Goal: Task Accomplishment & Management: Use online tool/utility

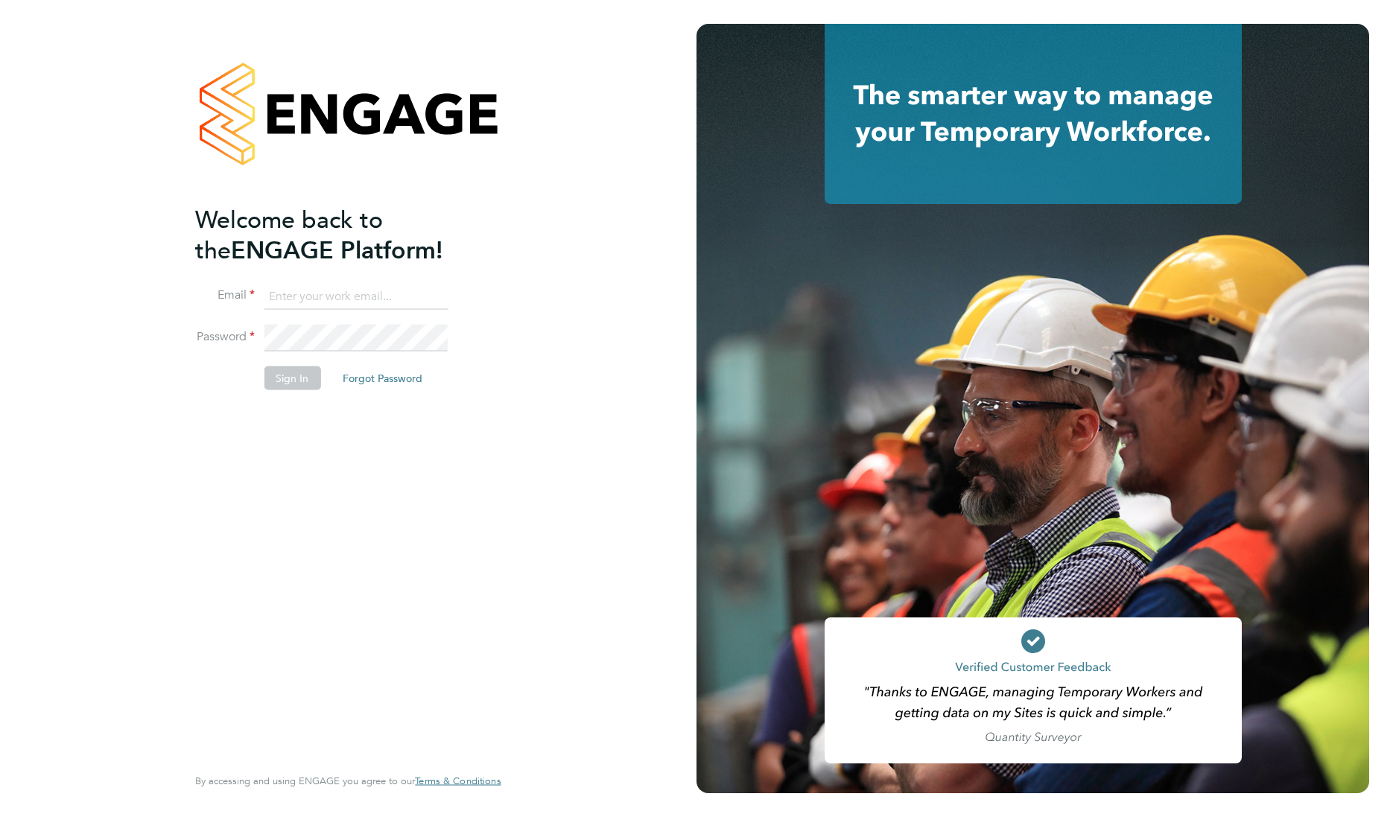
type input "gary.attwell@gallifordtry.co.uk"
click at [292, 378] on button "Sign In" at bounding box center [292, 378] width 57 height 24
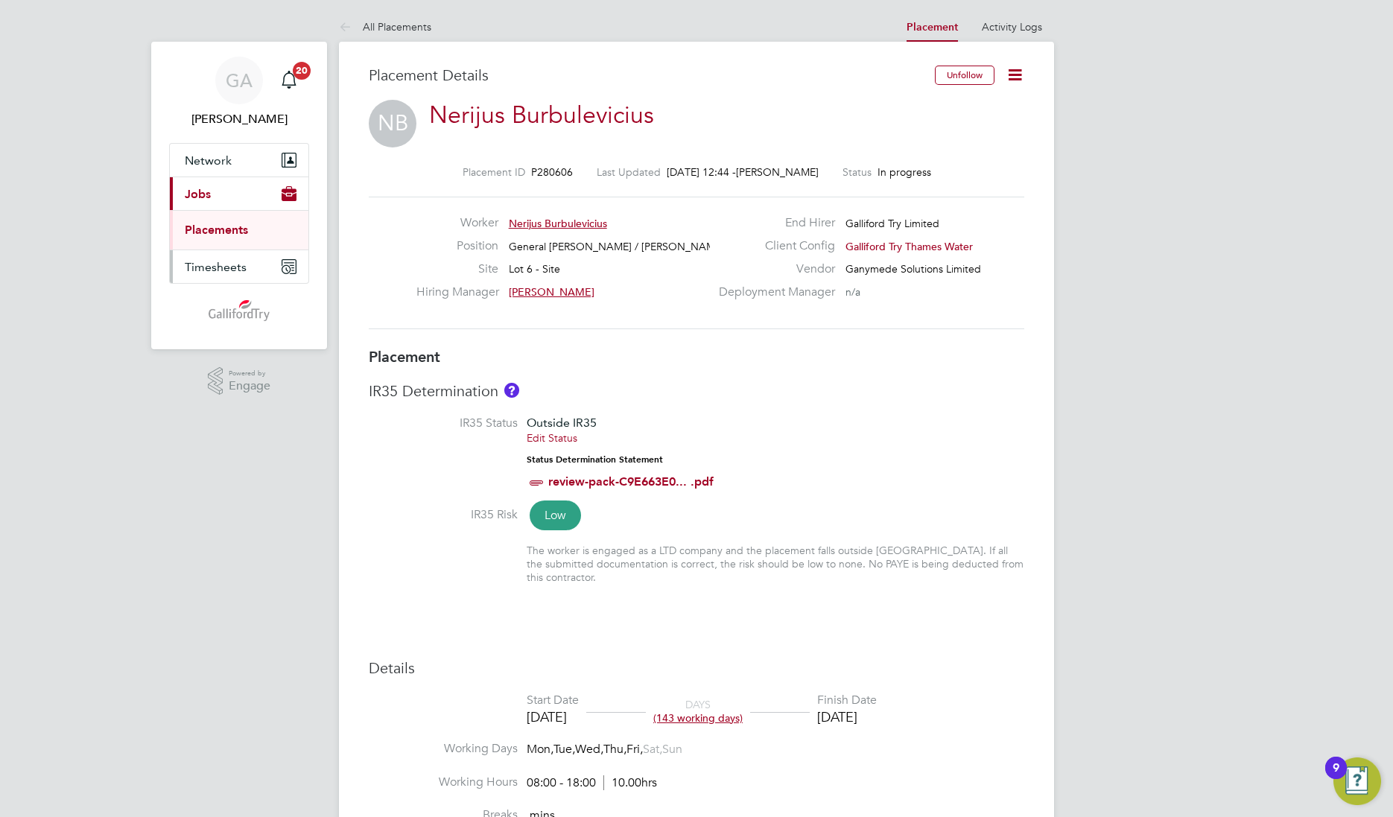
click at [220, 270] on span "Timesheets" at bounding box center [216, 267] width 62 height 14
click at [217, 267] on span "Timesheets" at bounding box center [216, 267] width 62 height 14
click at [218, 229] on span "Timesheets" at bounding box center [216, 227] width 62 height 14
click at [207, 264] on span "Timesheets" at bounding box center [216, 267] width 62 height 14
click at [207, 264] on link "Timesheets" at bounding box center [216, 263] width 62 height 14
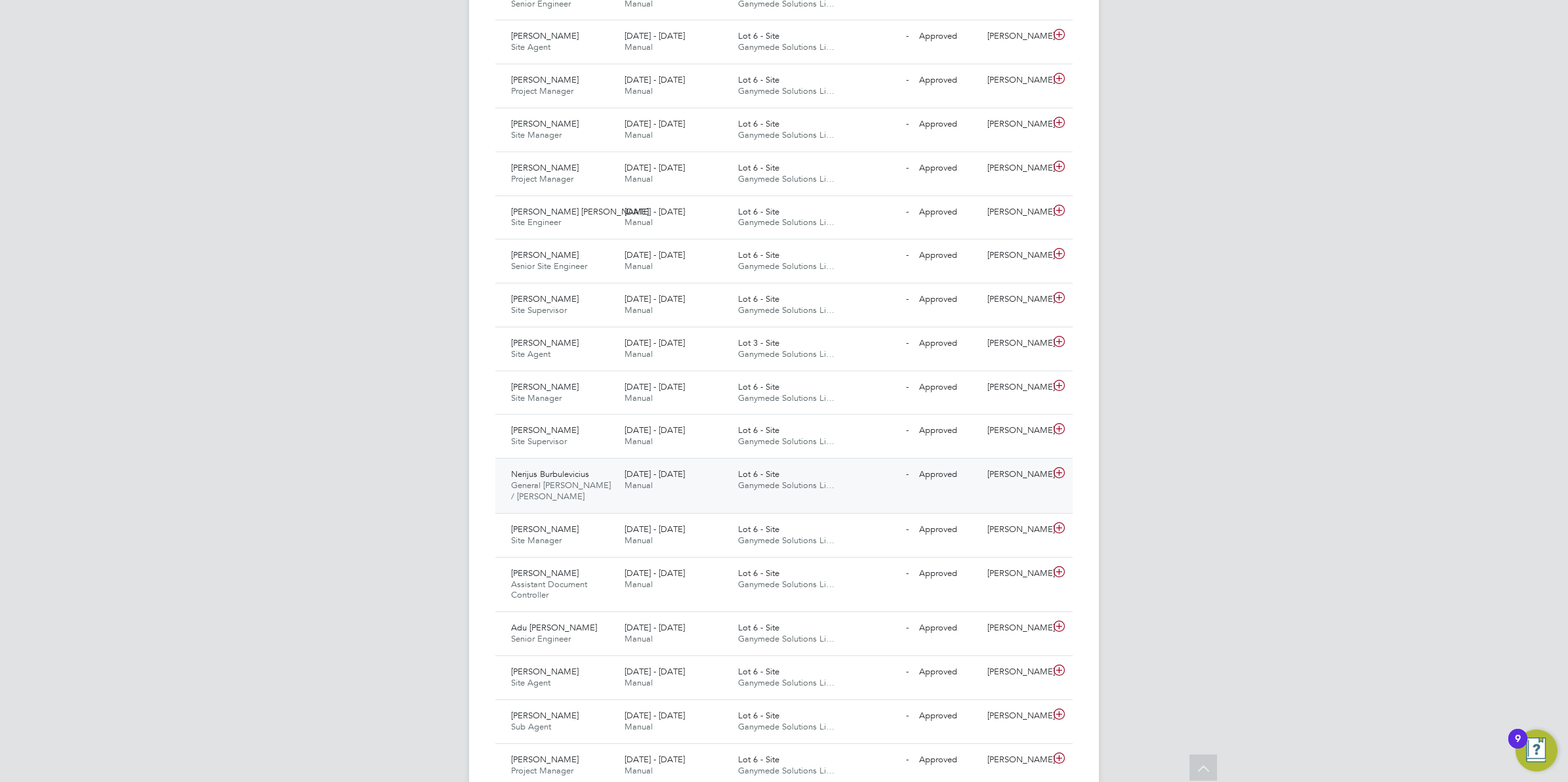
click at [563, 474] on span "Nerijus Burbulevicius" at bounding box center [550, 474] width 78 height 11
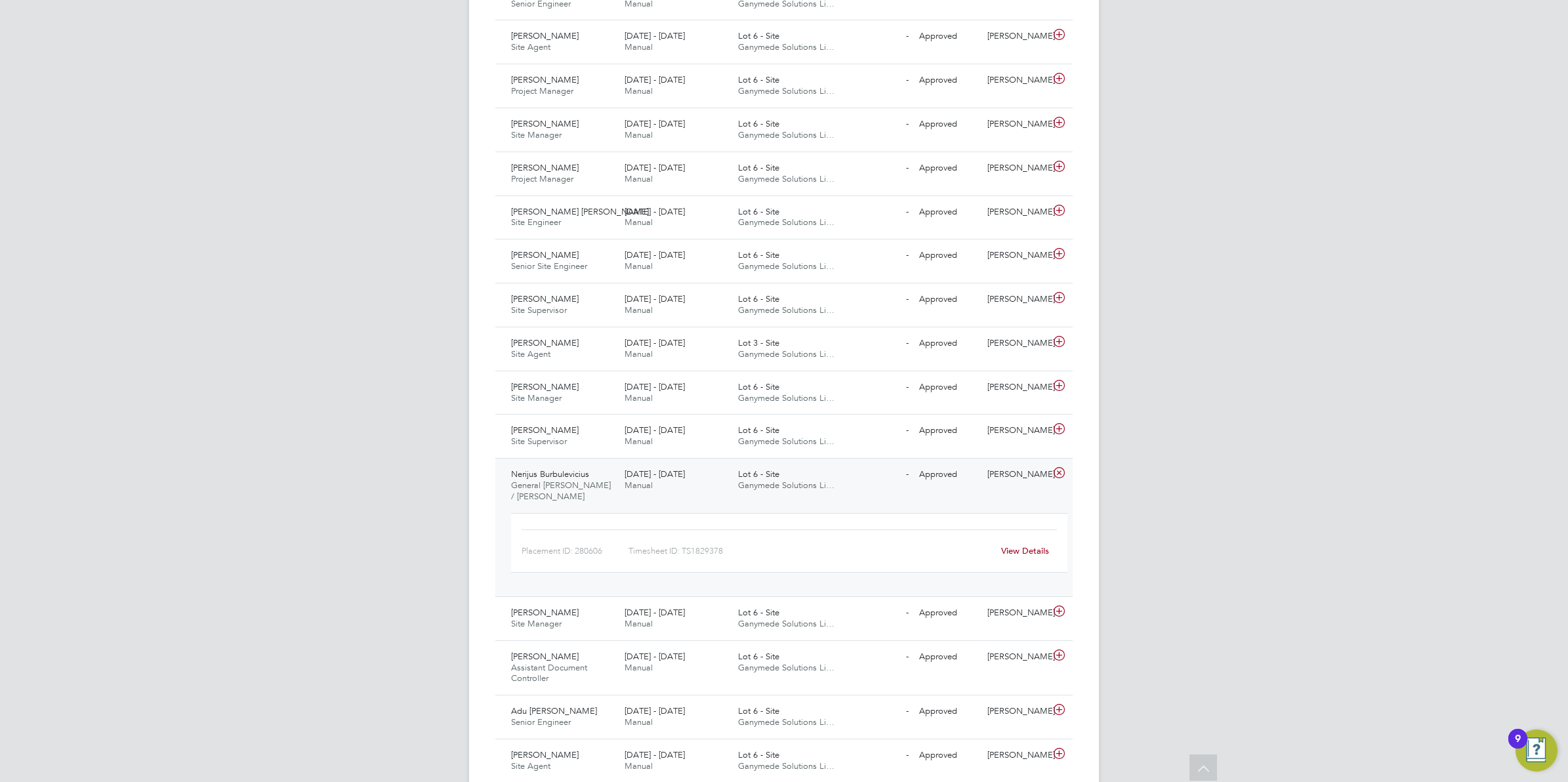
click at [1014, 552] on link "View Details" at bounding box center [1024, 550] width 48 height 11
